Goal: Transaction & Acquisition: Purchase product/service

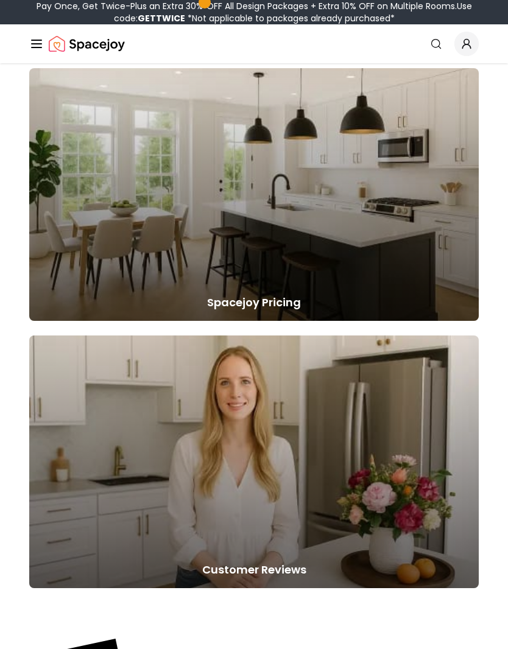
scroll to position [6192, 0]
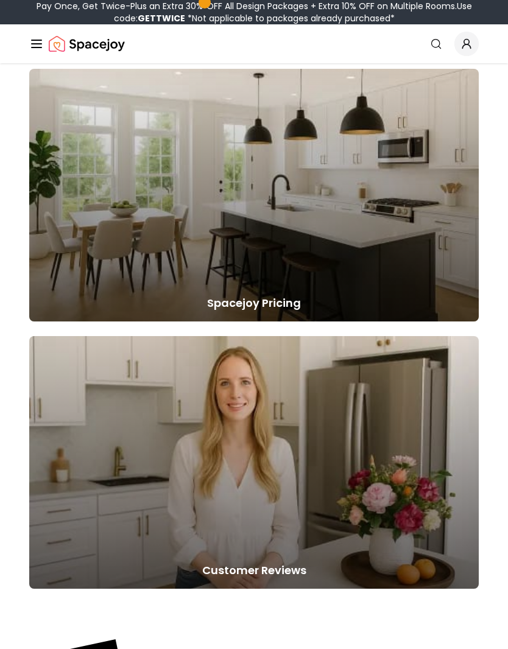
click at [275, 312] on h5 "Spacejoy Pricing" at bounding box center [253, 303] width 449 height 17
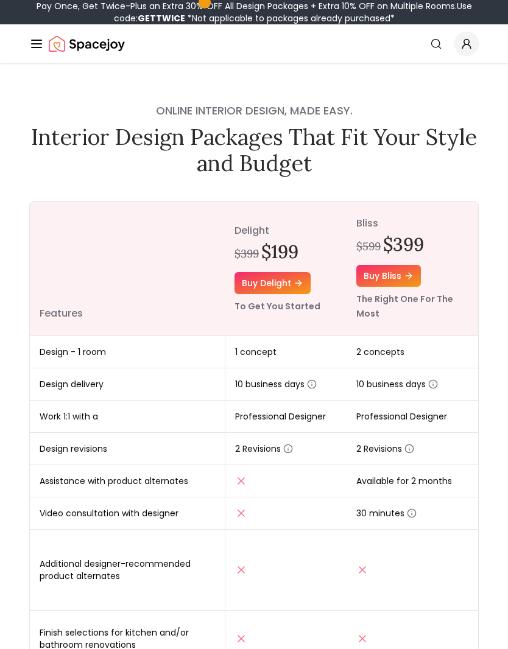
click at [289, 293] on link "Buy delight" at bounding box center [272, 283] width 76 height 22
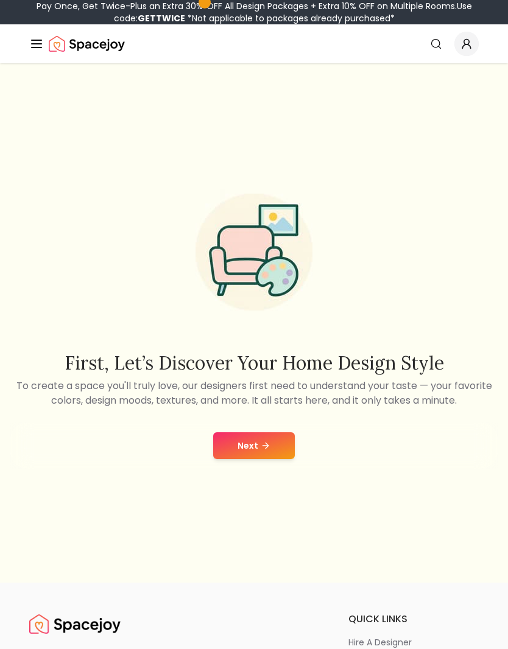
click at [472, 44] on icon "Global" at bounding box center [466, 44] width 12 height 12
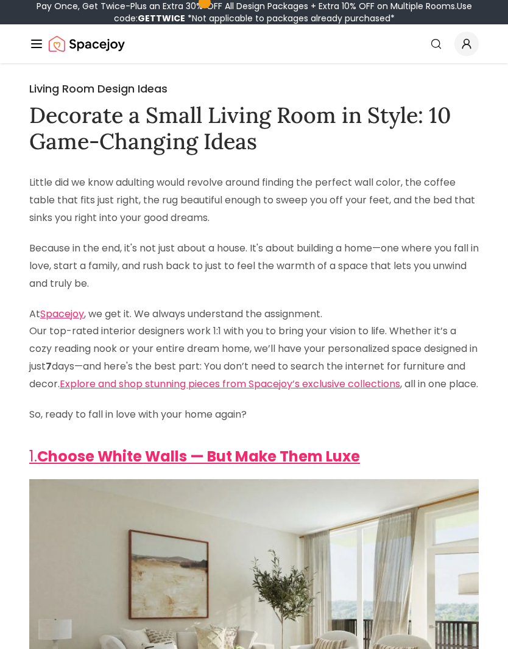
scroll to position [6192, 0]
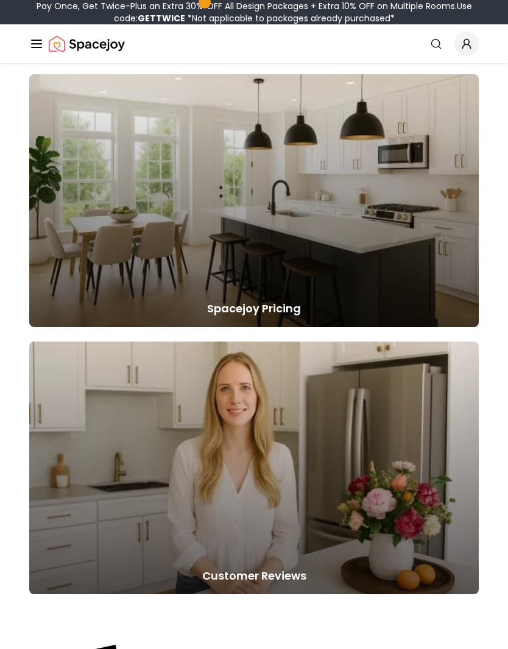
click at [4, 229] on div "Learn More About Spacejoy How Spacejoy Works Spacejoy Pricing Customer Reviews" at bounding box center [254, 178] width 508 height 834
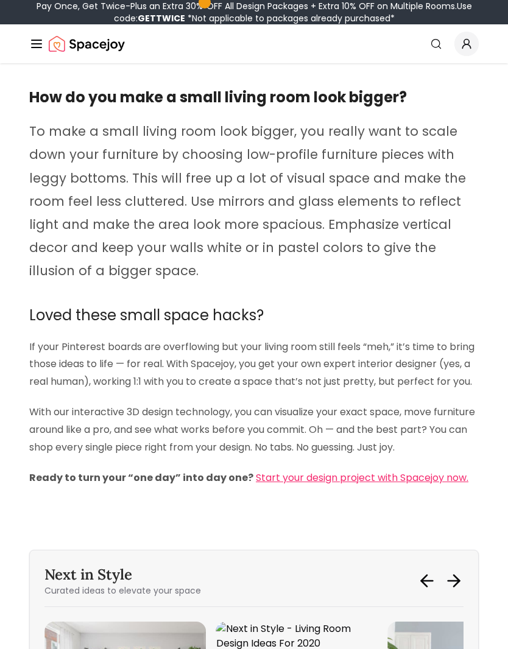
scroll to position [4220, 0]
